Goal: Task Accomplishment & Management: Complete application form

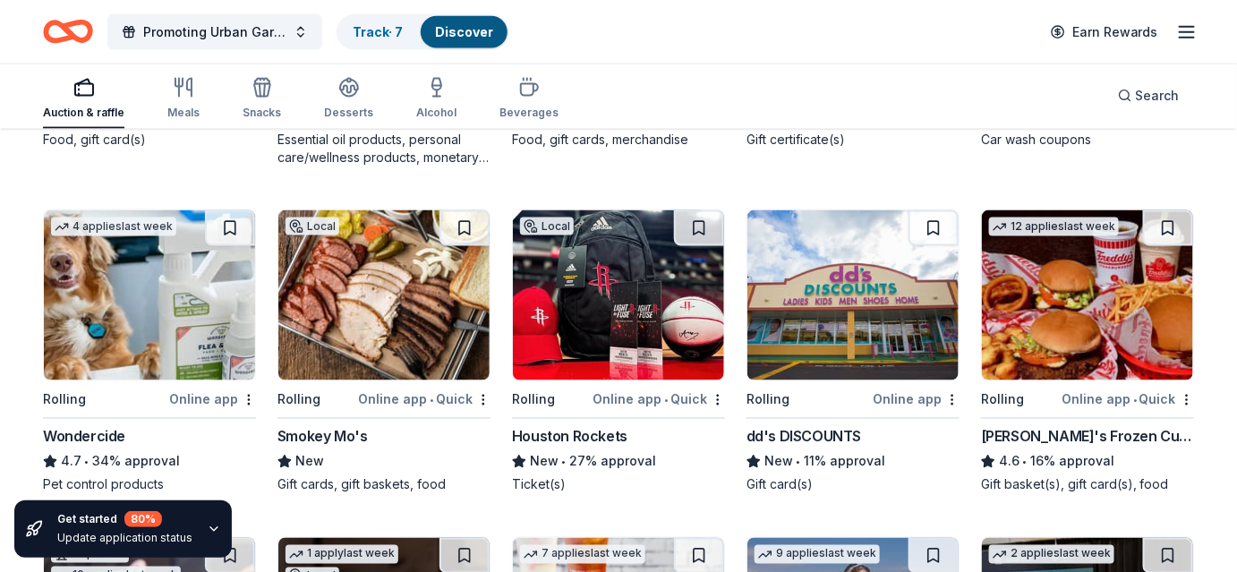
scroll to position [824, 0]
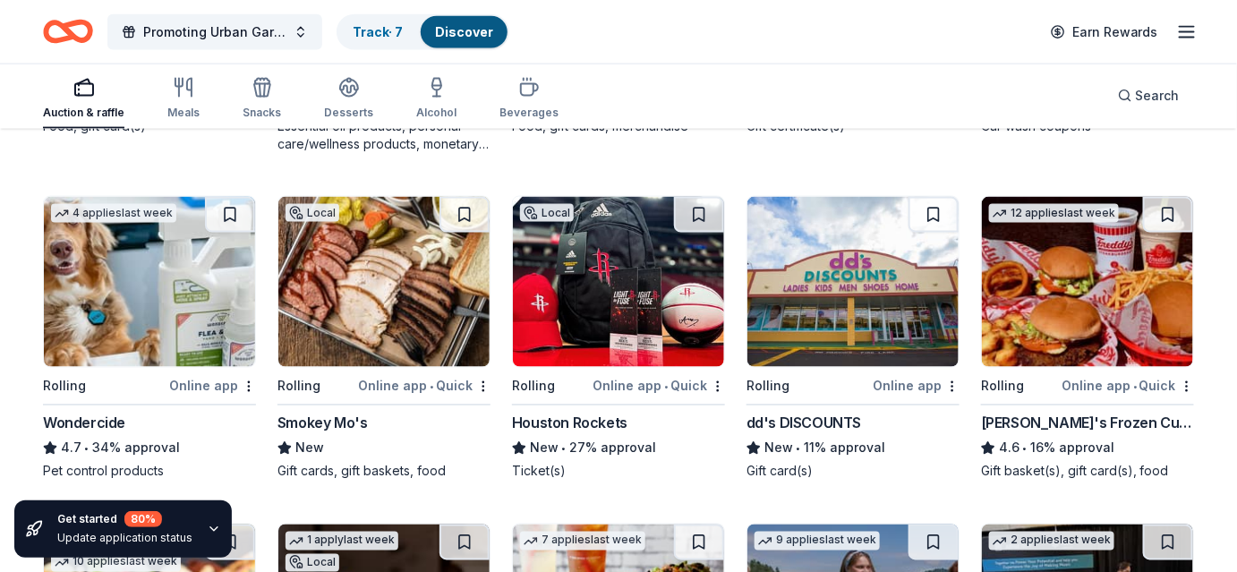
click at [877, 305] on img at bounding box center [852, 282] width 211 height 170
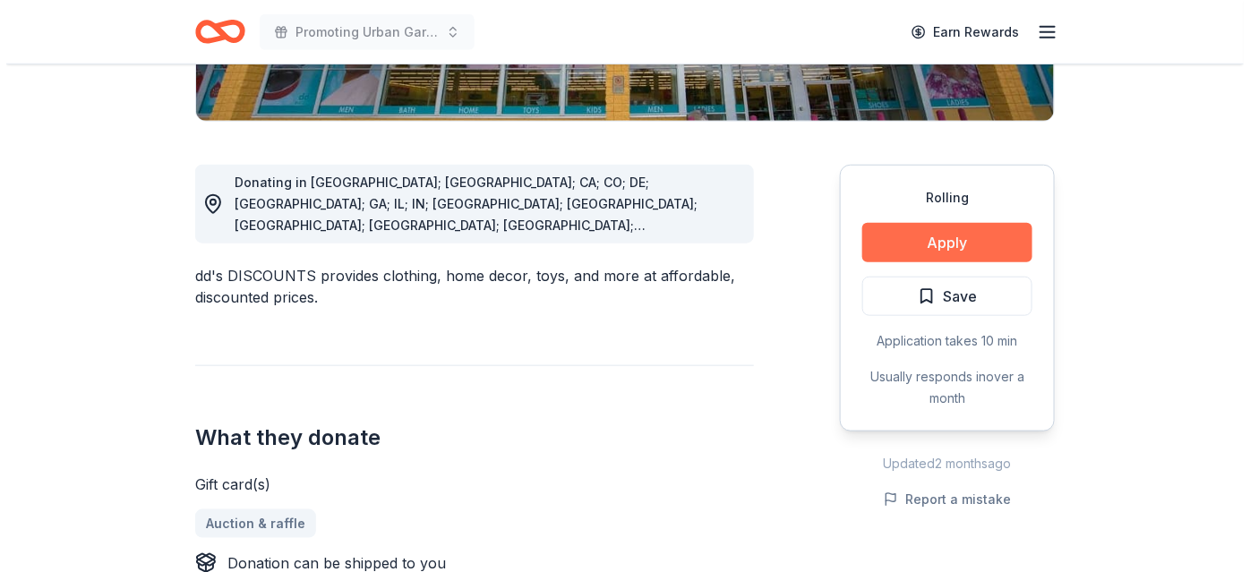
scroll to position [422, 0]
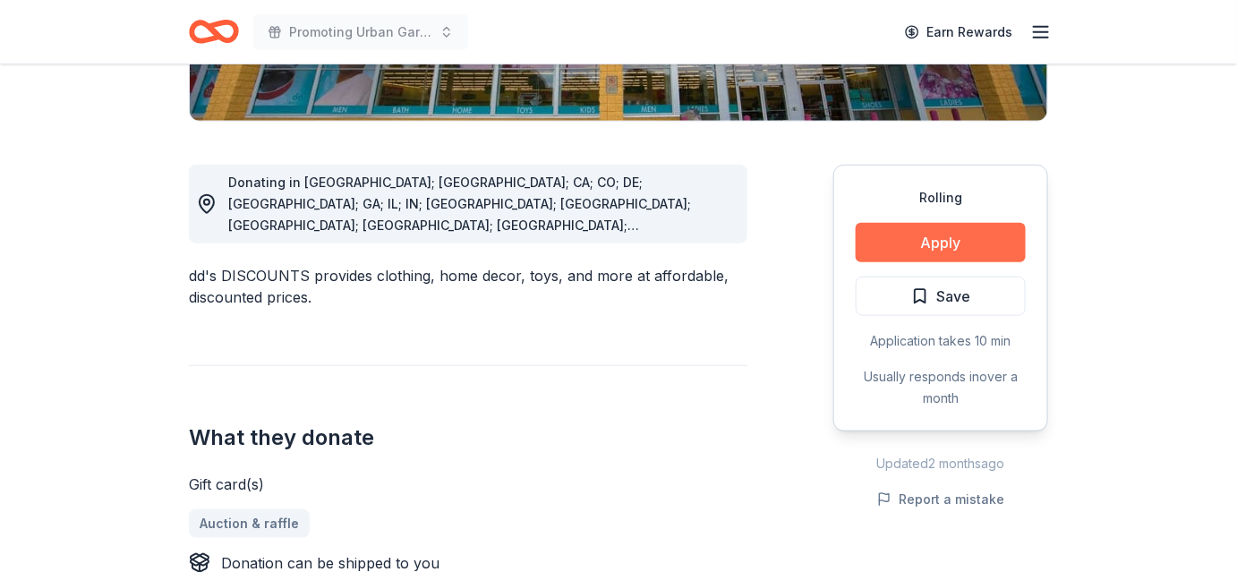
click at [926, 237] on button "Apply" at bounding box center [941, 242] width 170 height 39
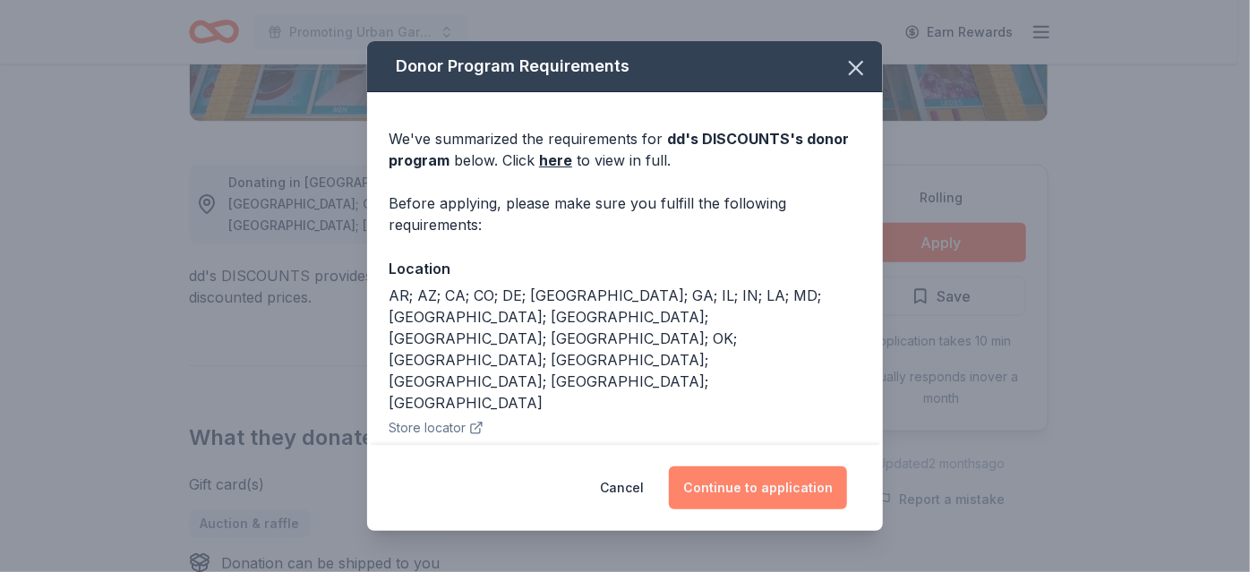
click at [726, 476] on button "Continue to application" at bounding box center [758, 487] width 178 height 43
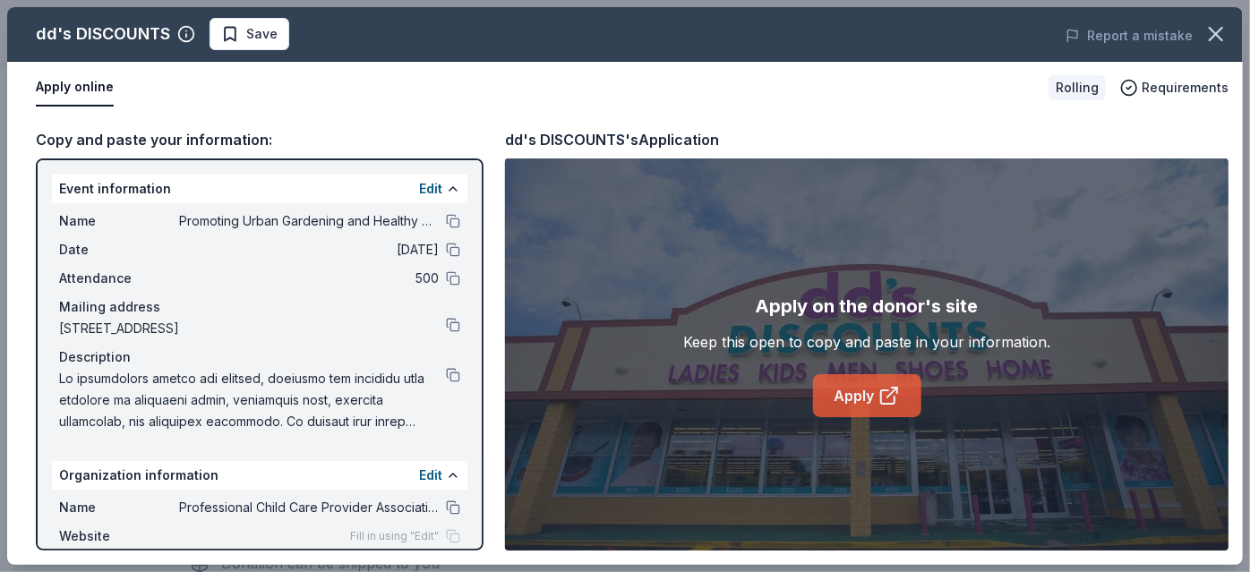
click at [857, 391] on link "Apply" at bounding box center [867, 395] width 108 height 43
click at [852, 393] on link "Apply" at bounding box center [867, 395] width 108 height 43
